Goal: Information Seeking & Learning: Learn about a topic

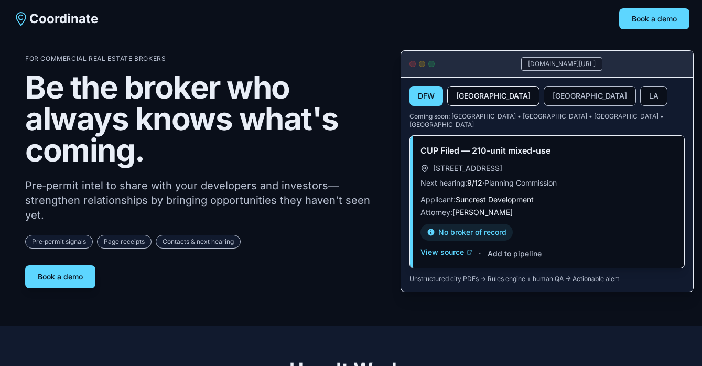
click at [467, 97] on button "Denver" at bounding box center [493, 96] width 92 height 20
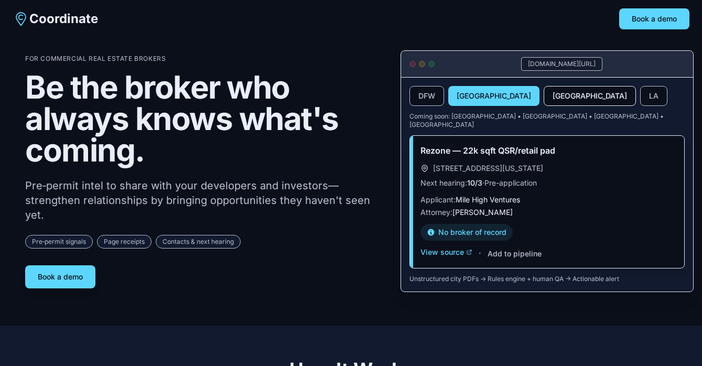
click at [544, 100] on button "SF Bay Area" at bounding box center [590, 96] width 92 height 20
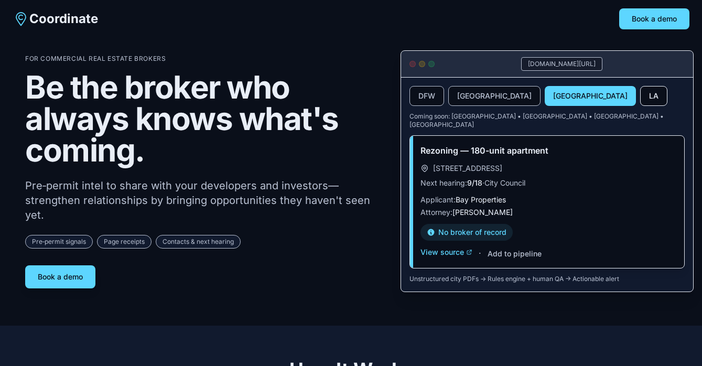
click at [640, 91] on button "LA" at bounding box center [653, 96] width 27 height 20
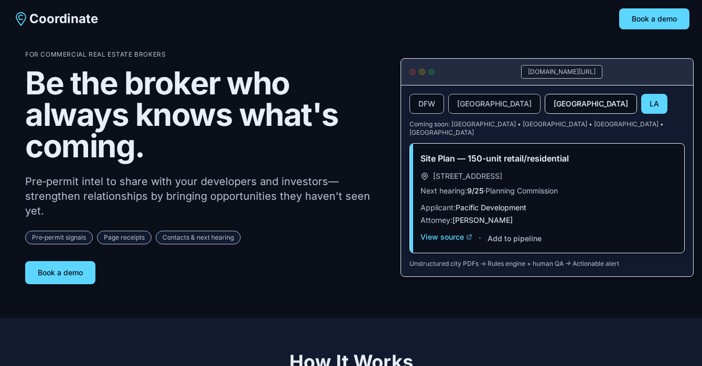
click at [545, 101] on button "SF Bay Area" at bounding box center [591, 104] width 92 height 20
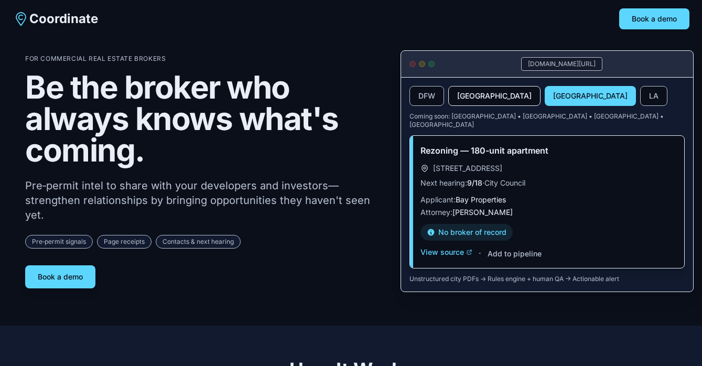
click at [462, 100] on button "Denver" at bounding box center [494, 96] width 92 height 20
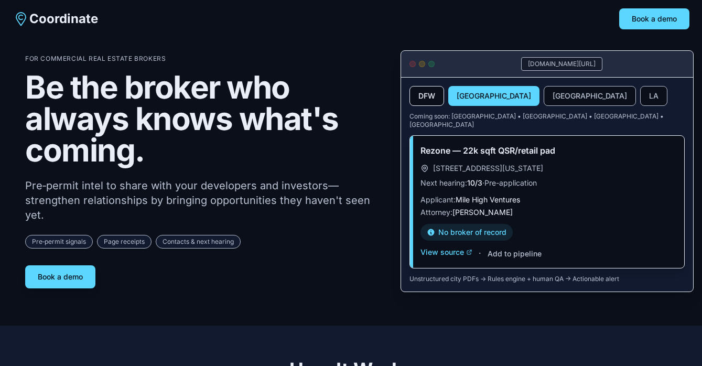
click at [419, 97] on button "DFW" at bounding box center [427, 96] width 35 height 20
